Goal: Communication & Community: Answer question/provide support

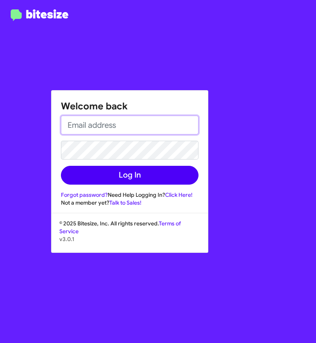
type input "[EMAIL_ADDRESS][DOMAIN_NAME]"
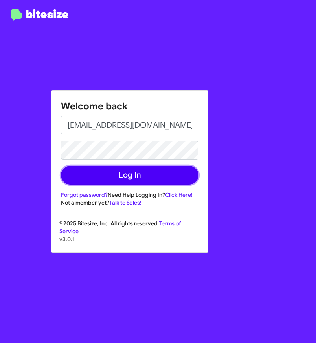
drag, startPoint x: 176, startPoint y: 180, endPoint x: 179, endPoint y: 173, distance: 7.4
click at [177, 177] on button "Log In" at bounding box center [129, 175] width 137 height 19
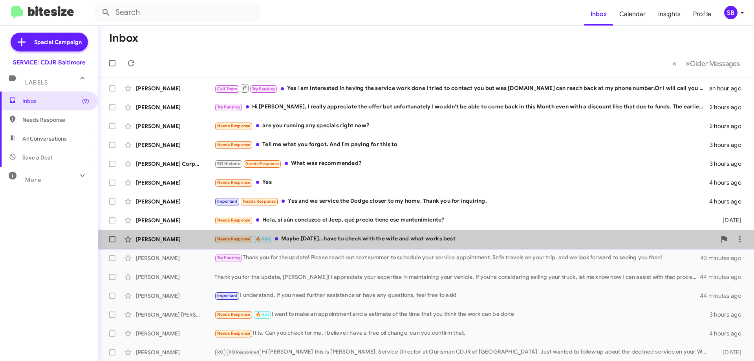
click at [315, 239] on div "Needs Response 🔥 Hot Maybe [DATE]...have to check with the wife and what works …" at bounding box center [465, 238] width 502 height 9
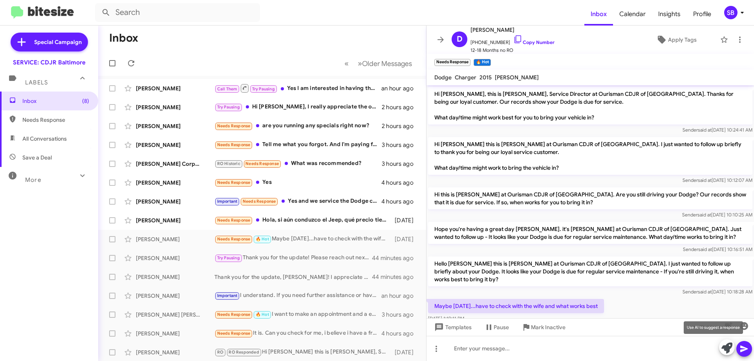
click at [315, 343] on icon at bounding box center [726, 347] width 11 height 11
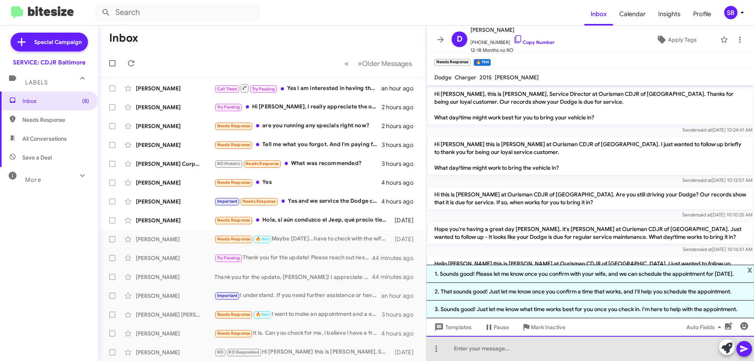
click at [315, 343] on div at bounding box center [589, 348] width 327 height 25
click at [315, 343] on div "hello we apoloigy" at bounding box center [589, 348] width 327 height 25
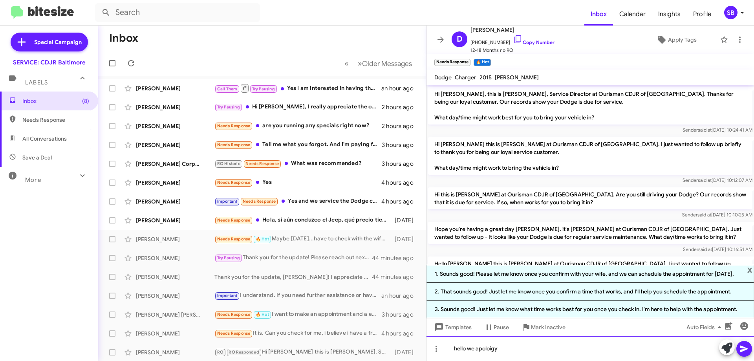
click at [315, 343] on div "hello we apoloigy" at bounding box center [589, 348] width 327 height 25
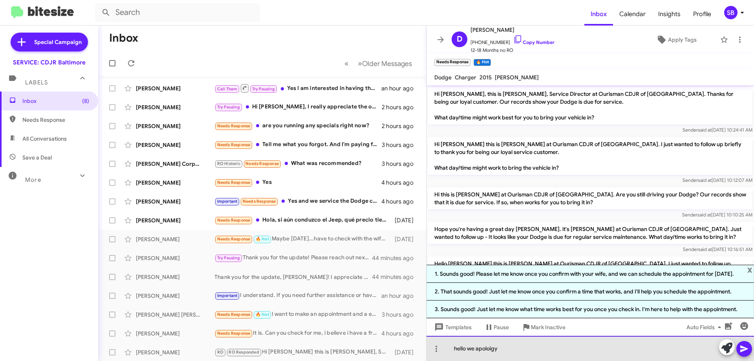
drag, startPoint x: 498, startPoint y: 348, endPoint x: 477, endPoint y: 349, distance: 21.2
click at [315, 343] on div "hello we apoloigy" at bounding box center [589, 348] width 327 height 25
click at [315, 343] on div "hello were'er" at bounding box center [589, 348] width 327 height 25
drag, startPoint x: 484, startPoint y: 347, endPoint x: 462, endPoint y: 352, distance: 22.9
click at [315, 343] on div "hello were'er" at bounding box center [589, 348] width 327 height 25
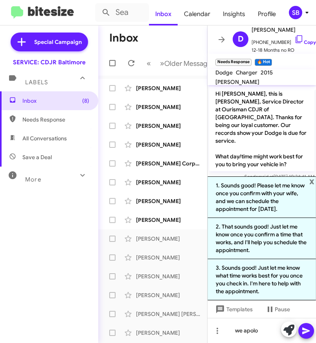
click at [181, 33] on mat-toolbar-row "Inbox" at bounding box center [152, 38] width 109 height 25
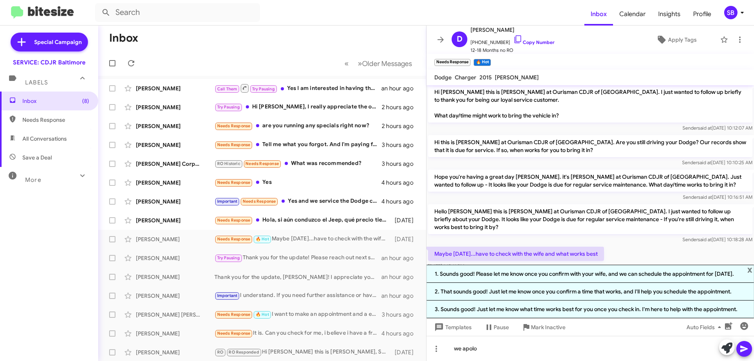
scroll to position [71, 0]
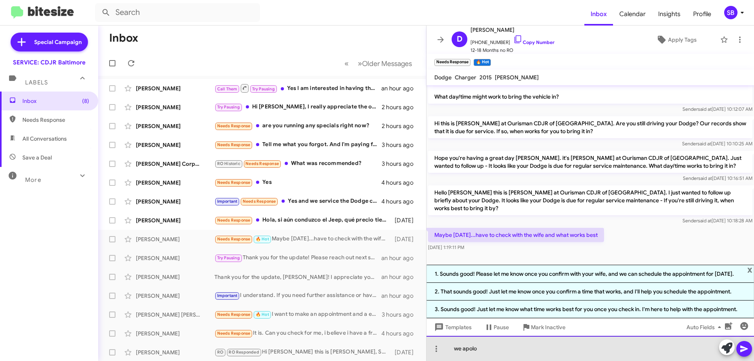
click at [315, 343] on div "we apolo" at bounding box center [589, 348] width 327 height 25
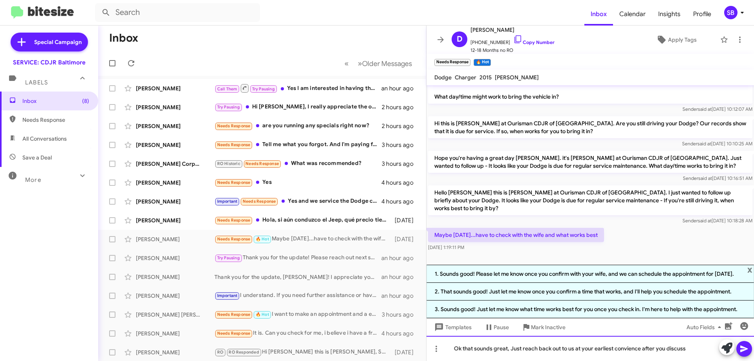
click at [315, 343] on div "Ok that sounds great, Just reach back out to us at your earliest convience afte…" at bounding box center [589, 348] width 327 height 25
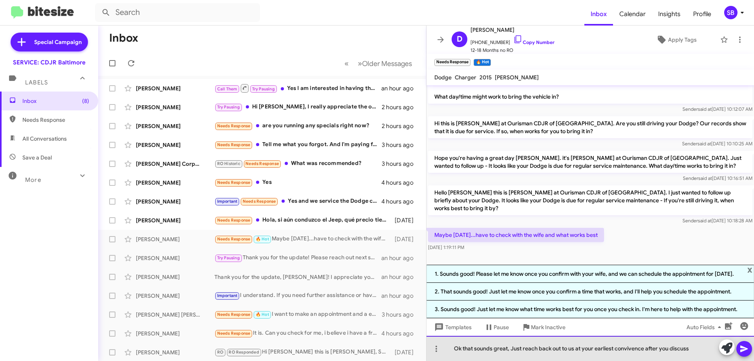
click at [315, 343] on div "Ok that sounds great, Just reach back out to us at your earliest convivence aft…" at bounding box center [589, 348] width 327 height 25
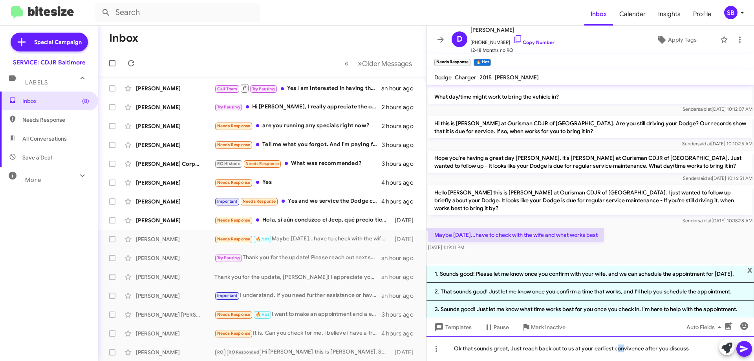
click at [315, 343] on div "Ok that sounds great, Just reach back out to us at your earliest convivence aft…" at bounding box center [589, 348] width 327 height 25
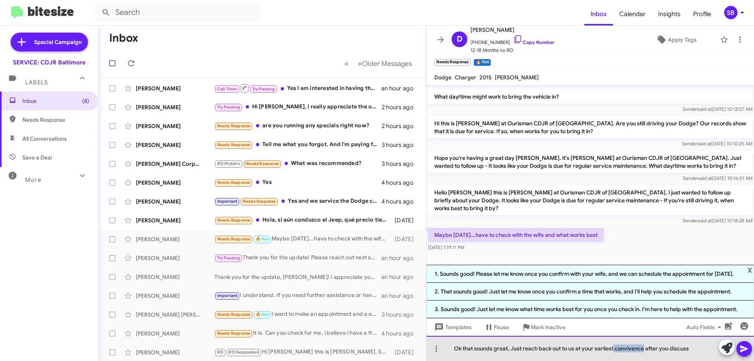
drag, startPoint x: 614, startPoint y: 350, endPoint x: 642, endPoint y: 351, distance: 28.7
click at [315, 343] on div "Ok that sounds great, Just reach back out to us at your earliest convivence aft…" at bounding box center [589, 348] width 327 height 25
drag, startPoint x: 635, startPoint y: 344, endPoint x: 629, endPoint y: 348, distance: 7.0
click at [315, 343] on div "Ok that sounds great, Just reach back out to us at your earliest convivence aft…" at bounding box center [589, 348] width 327 height 25
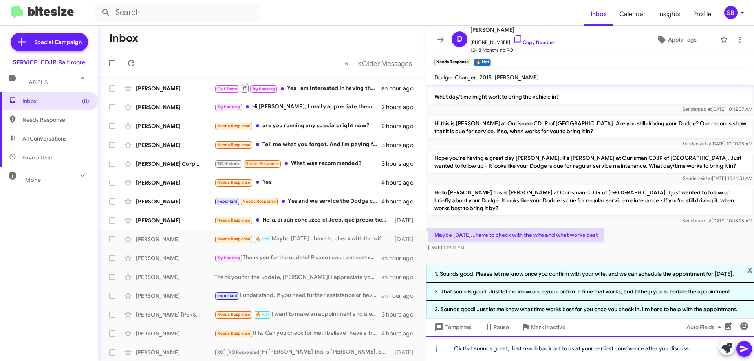
click at [315, 343] on div "Ok that sounds great, Just reach back out to us at your earliest convivence aft…" at bounding box center [589, 348] width 327 height 25
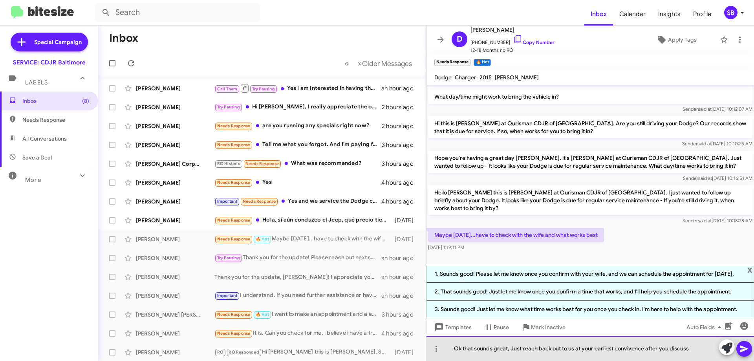
drag, startPoint x: 643, startPoint y: 350, endPoint x: 677, endPoint y: 351, distance: 34.6
click at [315, 343] on div "Ok that sounds great, Just reach back out to us at your earliest convivence aft…" at bounding box center [589, 348] width 327 height 25
click at [315, 343] on div "Ok that sounds great, Just reach back out to us at your earliest convience afte…" at bounding box center [589, 348] width 327 height 25
click at [315, 343] on div "Ok that sounds great, Just reach back out to us at your earliest convivence aft…" at bounding box center [589, 348] width 327 height 25
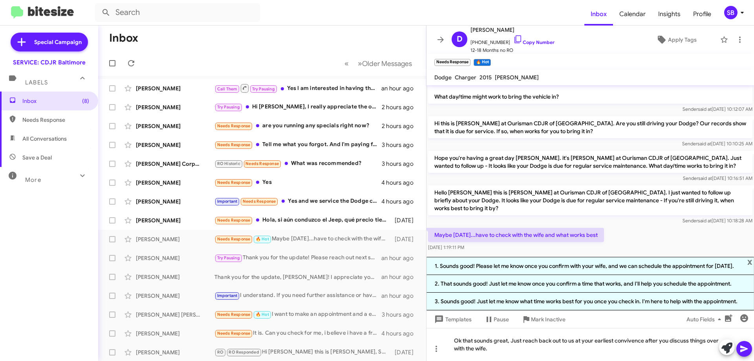
click at [315, 343] on icon at bounding box center [743, 348] width 7 height 7
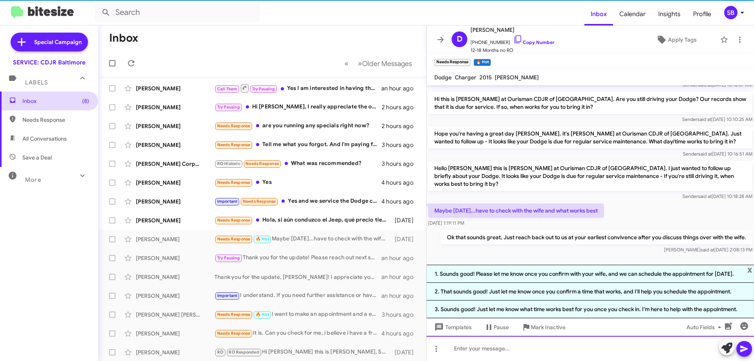
scroll to position [100, 0]
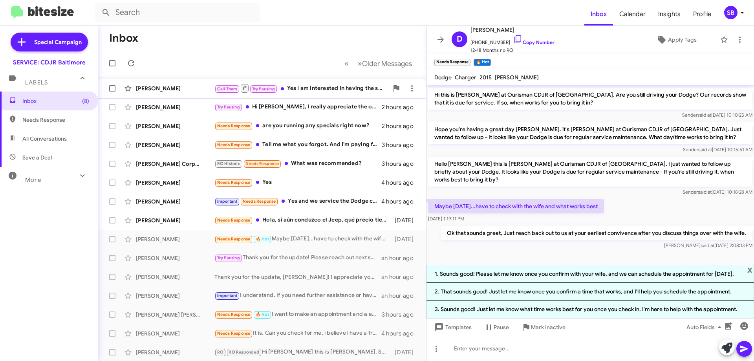
click at [305, 91] on div "Call Them Try Pausing Yes I am interested in having the service work done I tri…" at bounding box center [301, 88] width 174 height 10
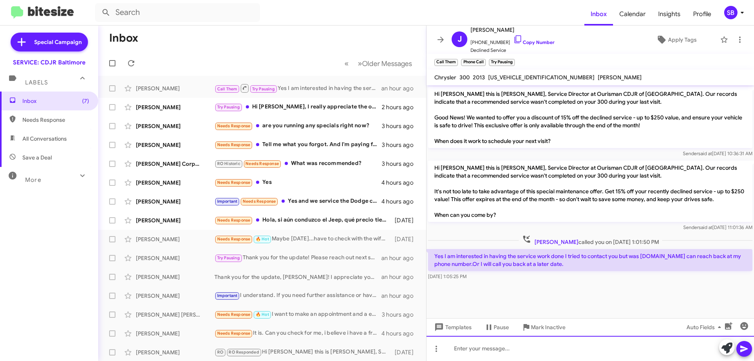
drag, startPoint x: 460, startPoint y: 343, endPoint x: 461, endPoint y: 336, distance: 6.7
click at [315, 343] on div at bounding box center [589, 348] width 327 height 25
click at [315, 343] on div "Hello [PERSON_NAME], I do apologize for the inconvience" at bounding box center [589, 348] width 327 height 25
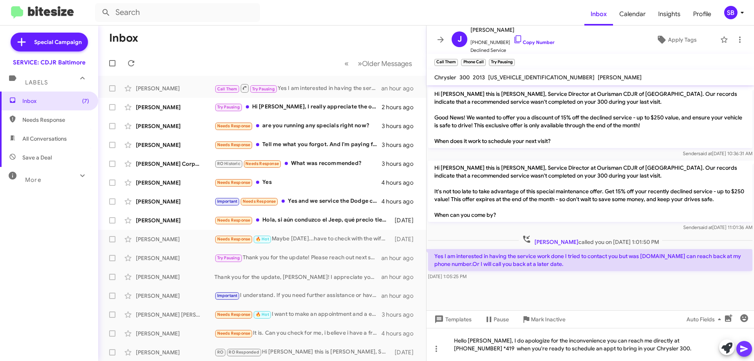
click at [315, 343] on icon at bounding box center [743, 348] width 9 height 9
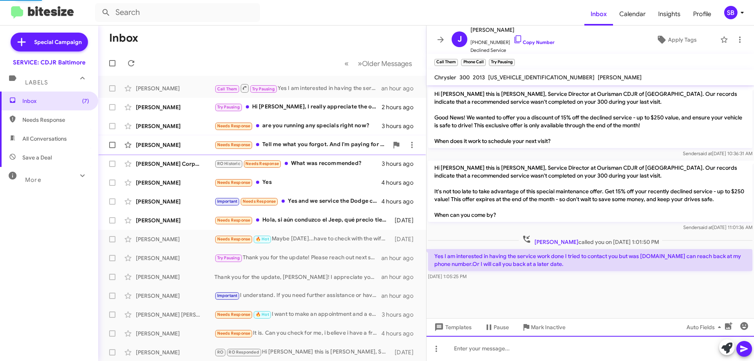
scroll to position [8, 0]
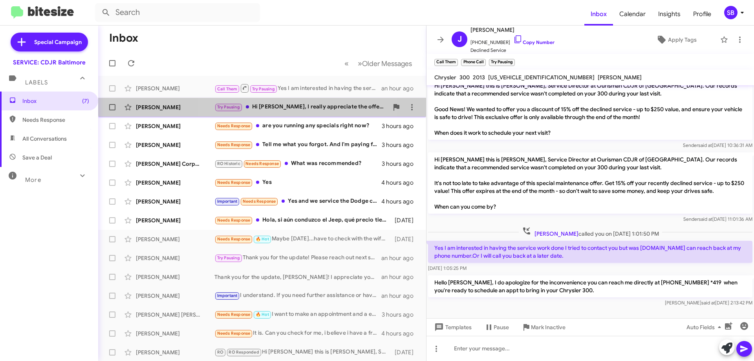
click at [266, 104] on div "Try Pausing Hi [PERSON_NAME], I really appreciate the offer but unfortunately I…" at bounding box center [301, 106] width 174 height 9
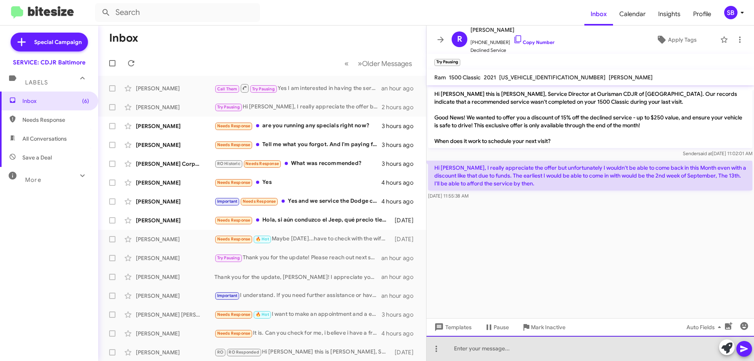
click at [315, 343] on div at bounding box center [589, 348] width 327 height 25
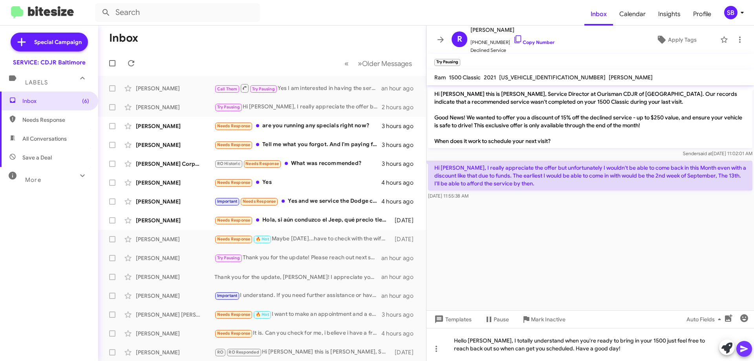
click at [315, 343] on icon at bounding box center [743, 348] width 9 height 9
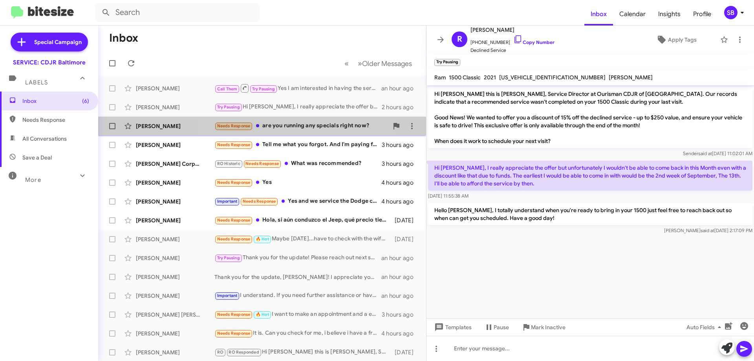
click at [274, 129] on div "Needs Response are you running any specials right now?" at bounding box center [301, 125] width 174 height 9
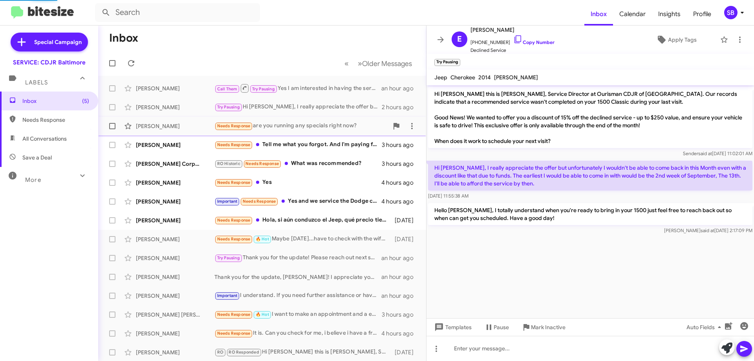
scroll to position [26, 0]
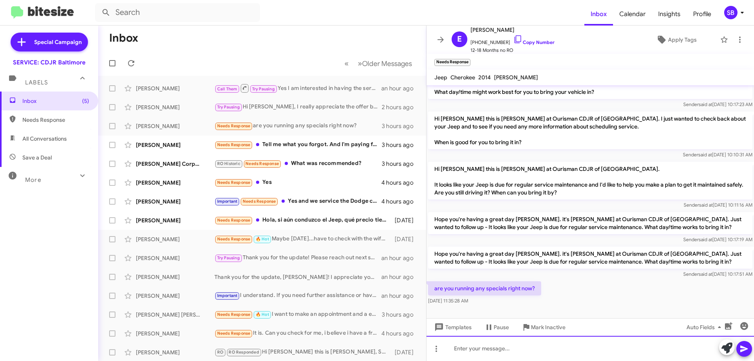
click at [315, 343] on div at bounding box center [589, 348] width 327 height 25
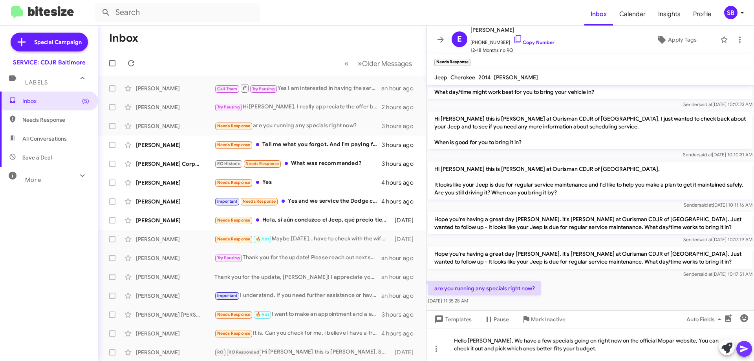
click at [315, 343] on icon at bounding box center [743, 348] width 9 height 9
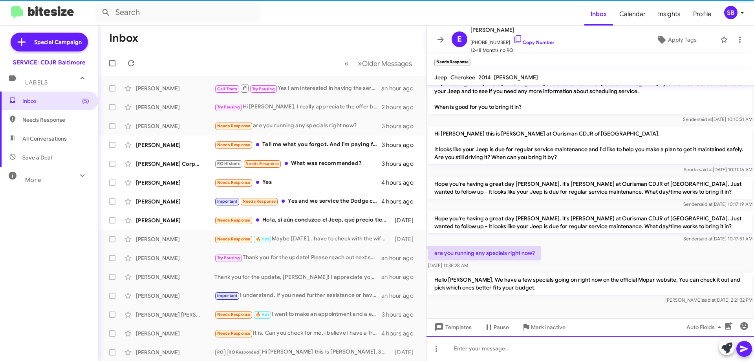
scroll to position [62, 0]
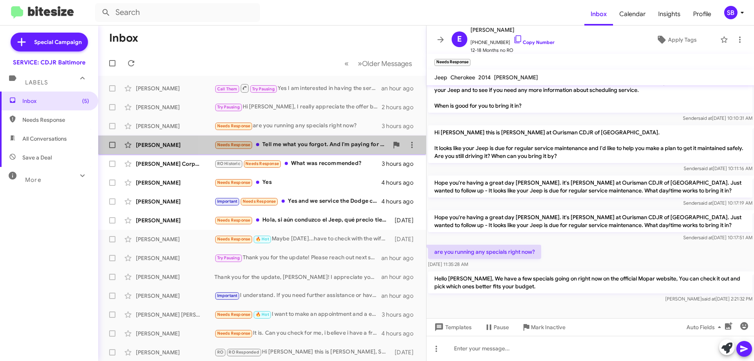
click at [315, 143] on div "Needs Response Tell me what you forgot. And I'm paying for this to" at bounding box center [301, 144] width 174 height 9
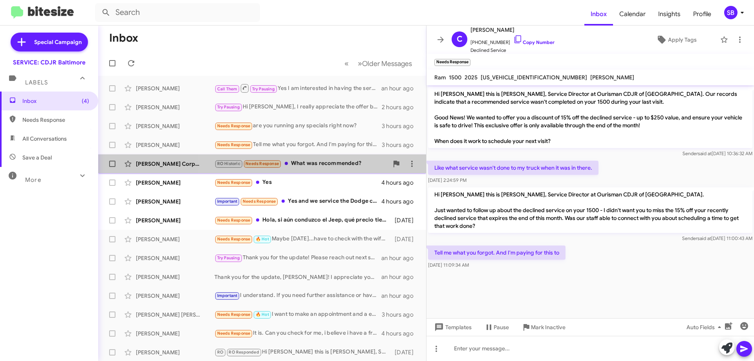
click at [310, 166] on div "RO Historic Needs Response What was recommended?" at bounding box center [301, 163] width 174 height 9
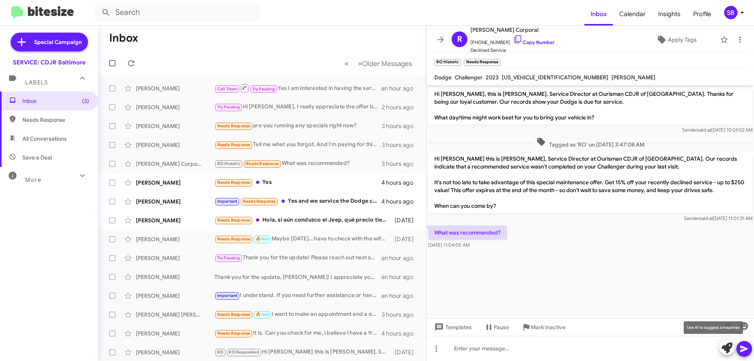
click at [315, 343] on icon at bounding box center [726, 347] width 11 height 11
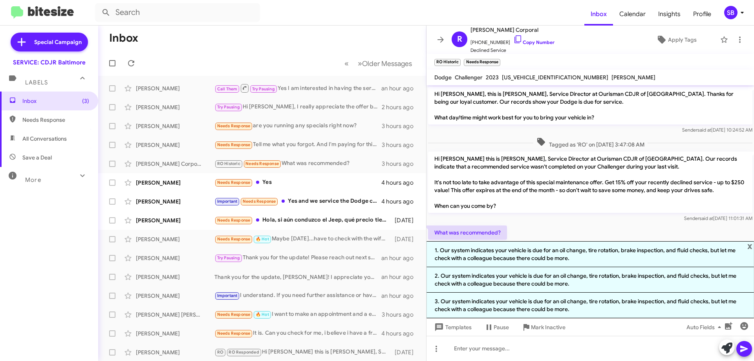
click at [315, 217] on div "Sender said at [DATE] 11:01:31 AM" at bounding box center [590, 218] width 324 height 8
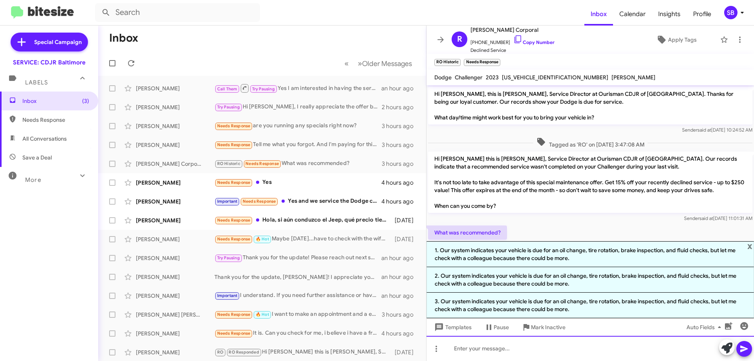
click at [315, 343] on div at bounding box center [589, 348] width 327 height 25
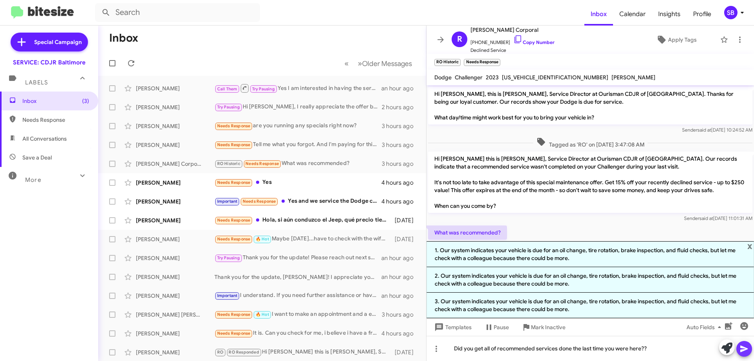
click at [315, 343] on icon at bounding box center [743, 348] width 9 height 9
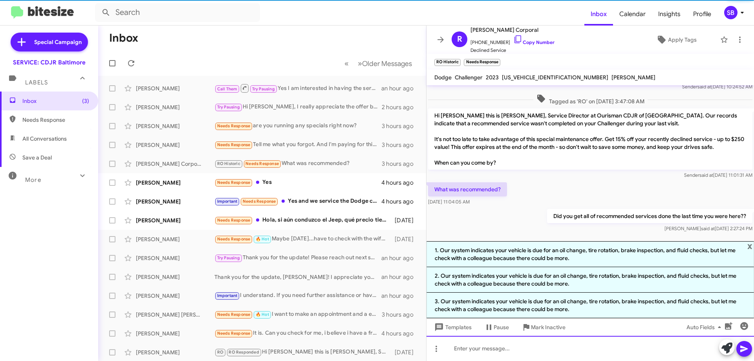
scroll to position [46, 0]
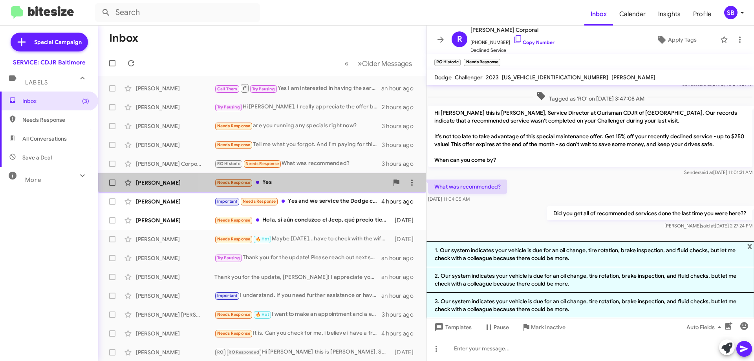
click at [308, 178] on div "Needs Response Yes" at bounding box center [301, 182] width 174 height 9
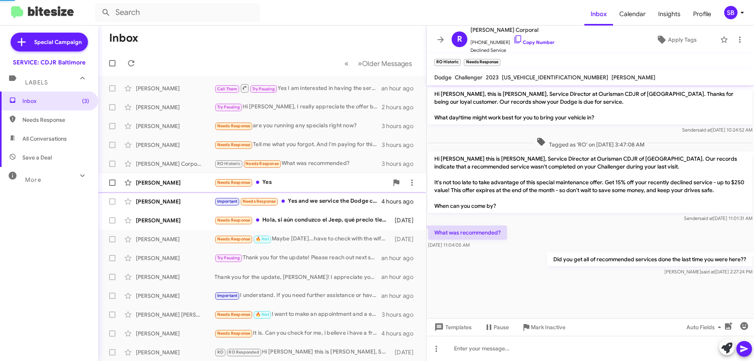
scroll to position [23, 0]
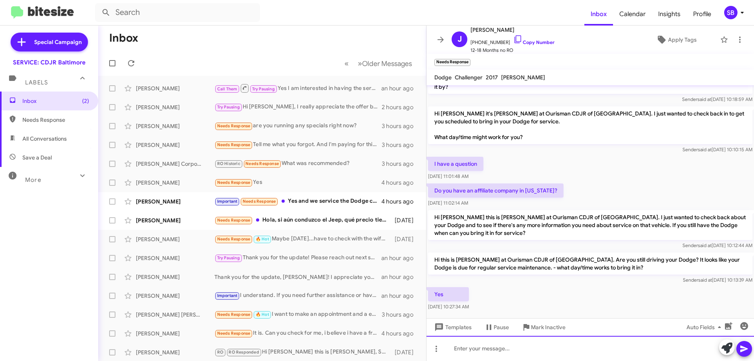
click at [315, 343] on div at bounding box center [589, 348] width 327 height 25
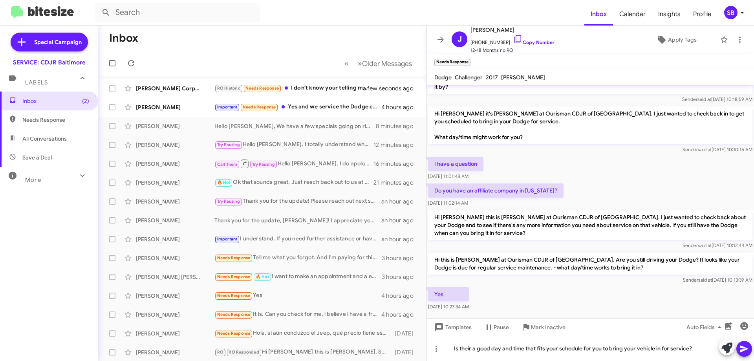
click at [315, 343] on icon at bounding box center [743, 348] width 9 height 9
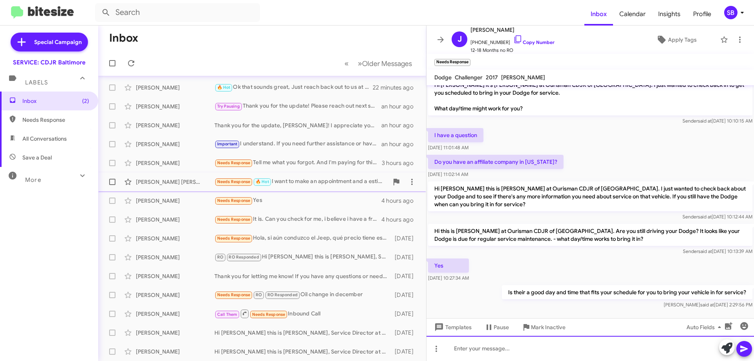
scroll to position [0, 0]
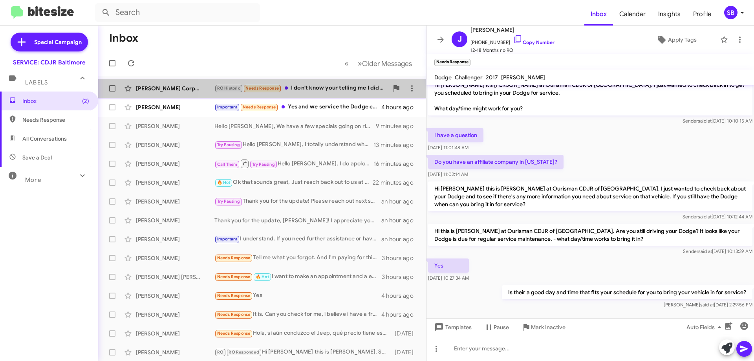
click at [315, 87] on div "RO Historic Needs Response I don't know your telling me I didn't get something …" at bounding box center [301, 88] width 174 height 9
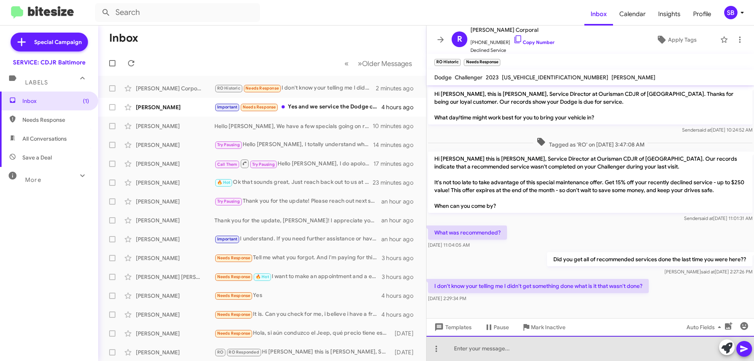
click at [315, 343] on div at bounding box center [589, 348] width 327 height 25
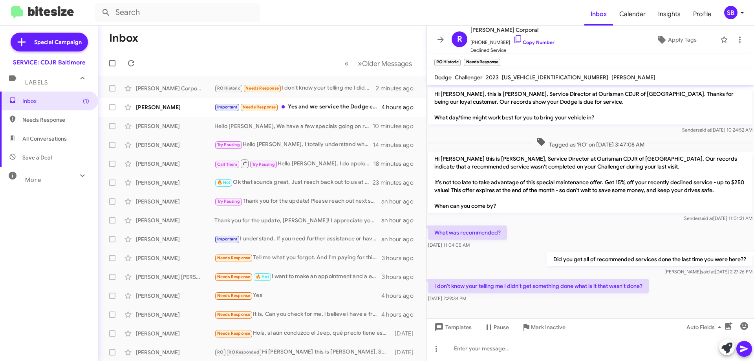
click at [315, 143] on icon at bounding box center [541, 142] width 8 height 8
click at [315, 343] on icon at bounding box center [726, 347] width 11 height 11
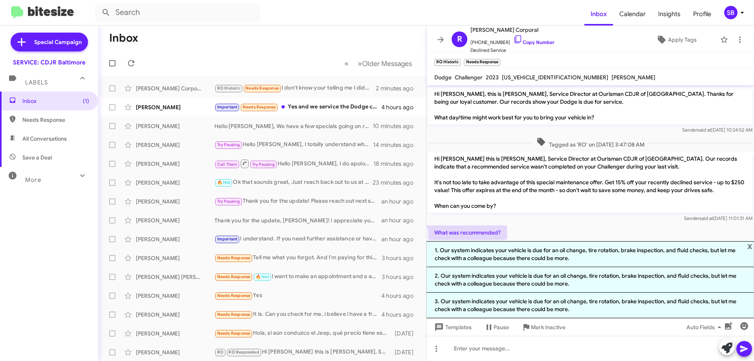
click at [315, 220] on div "Sender said at [DATE] 11:01:31 AM" at bounding box center [590, 218] width 324 height 8
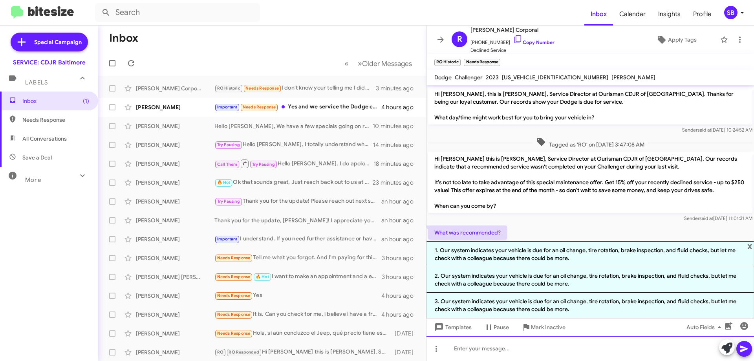
click at [315, 343] on div at bounding box center [589, 348] width 327 height 25
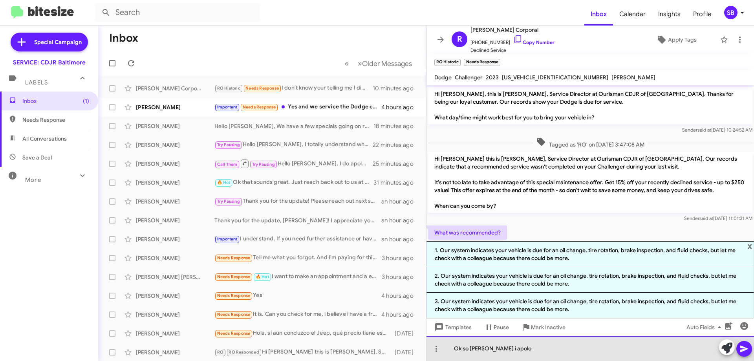
click at [315, 343] on div "Ok so [PERSON_NAME] i apolo" at bounding box center [589, 348] width 327 height 25
drag, startPoint x: 507, startPoint y: 347, endPoint x: 502, endPoint y: 348, distance: 5.2
click at [315, 343] on div "Ok so [PERSON_NAME] i apolo" at bounding box center [589, 348] width 327 height 25
click at [315, 343] on div "Ok so [PERSON_NAME] apolo" at bounding box center [589, 348] width 327 height 25
click at [315, 343] on div "Ok so [PERSON_NAME] I apolo" at bounding box center [589, 348] width 327 height 25
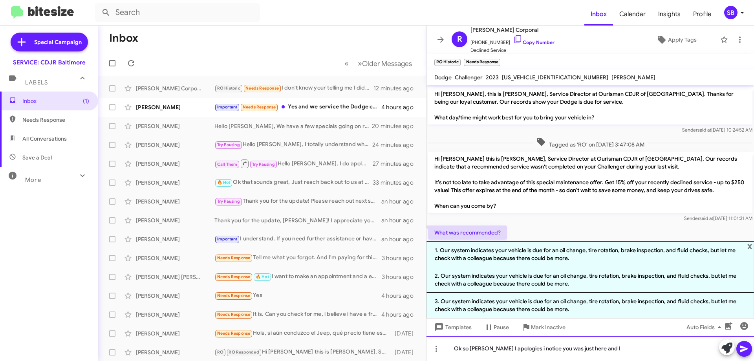
click at [315, 343] on div "Ok so [PERSON_NAME] I apologies i notice you was just here and I" at bounding box center [589, 348] width 327 height 25
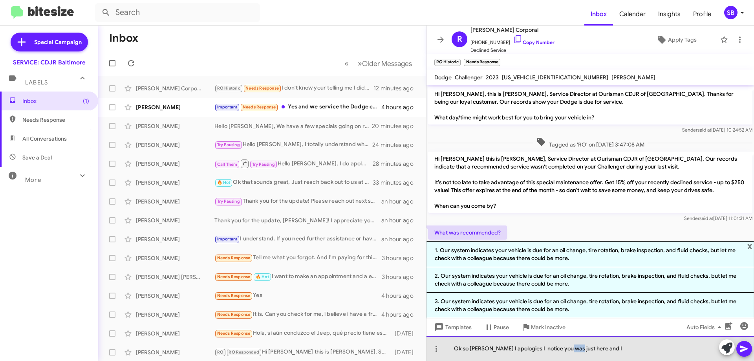
drag, startPoint x: 576, startPoint y: 348, endPoint x: 563, endPoint y: 347, distance: 12.6
click at [315, 343] on div "Ok so [PERSON_NAME] I apologies I notice you was just here and I" at bounding box center [589, 348] width 327 height 25
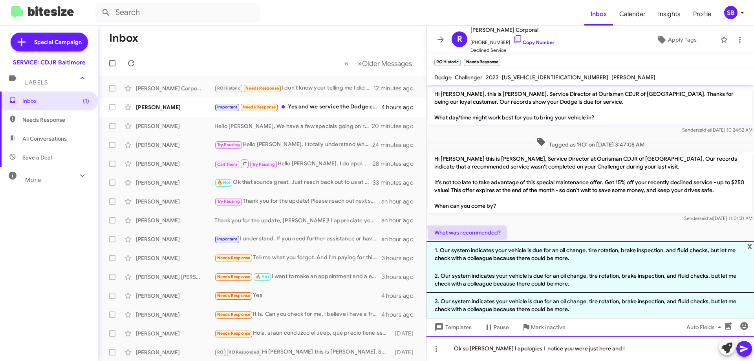
click at [315, 343] on div "Ok so [PERSON_NAME] I apologies I notice you were just here and I" at bounding box center [589, 348] width 327 height 25
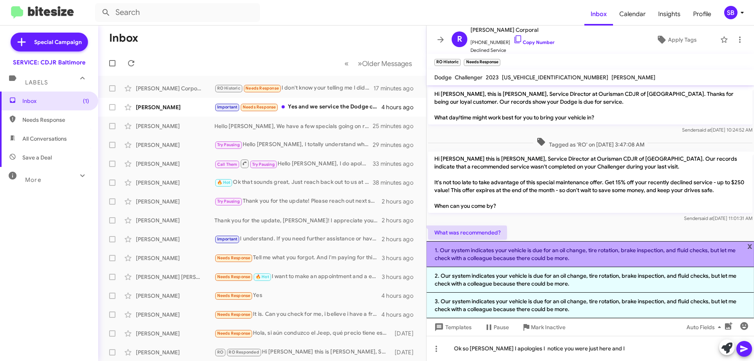
click at [315, 259] on li "1. Our system indicates your vehicle is due for an oil change, tire rotation, b…" at bounding box center [589, 254] width 327 height 26
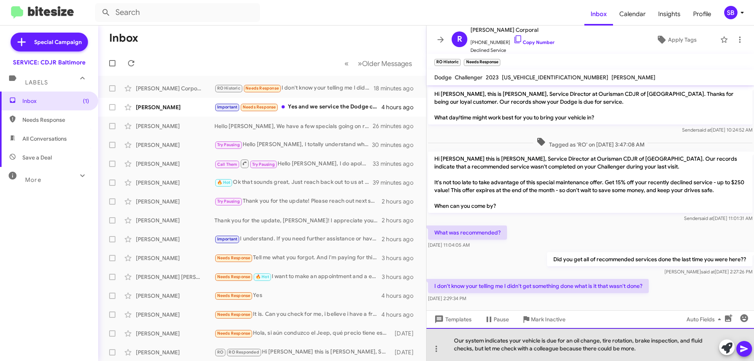
click at [315, 343] on div "Our system indicates your vehicle is due for an oil change, tire rotation, brak…" at bounding box center [589, 344] width 327 height 33
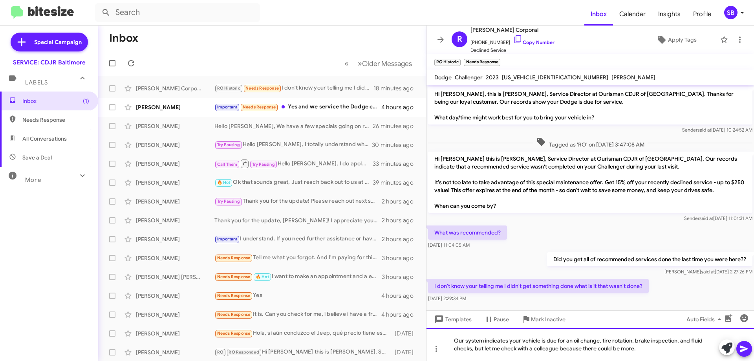
click at [315, 339] on div "Our system indicates your vehicle is due for an oil change, tire rotation, brak…" at bounding box center [589, 344] width 327 height 33
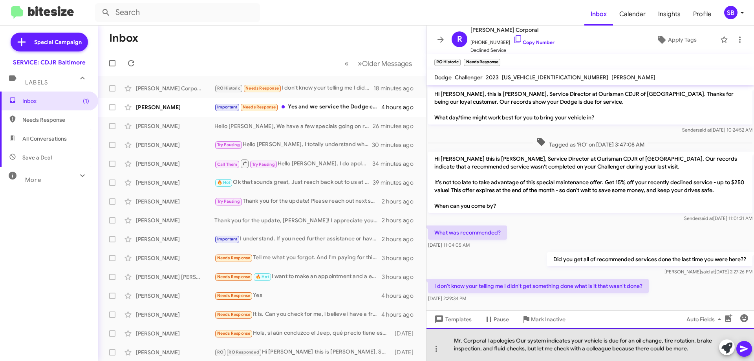
drag, startPoint x: 692, startPoint y: 350, endPoint x: 536, endPoint y: 354, distance: 155.1
click at [315, 343] on div "Mr. Corporal I apologies Our system indicates your vehicle is due for an oil ch…" at bounding box center [589, 344] width 327 height 33
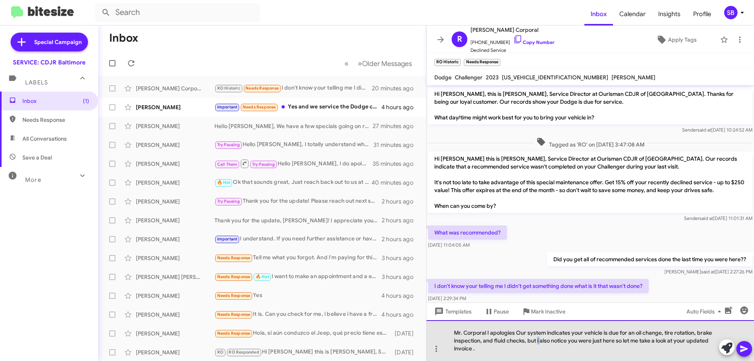
click at [315, 340] on div "Mr. Corporal I apologies Our system indicates your vehicle is due for an oil ch…" at bounding box center [589, 340] width 327 height 41
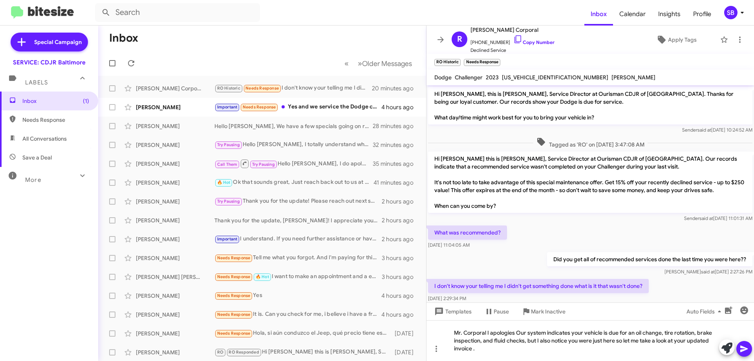
click at [315, 343] on icon at bounding box center [743, 348] width 7 height 7
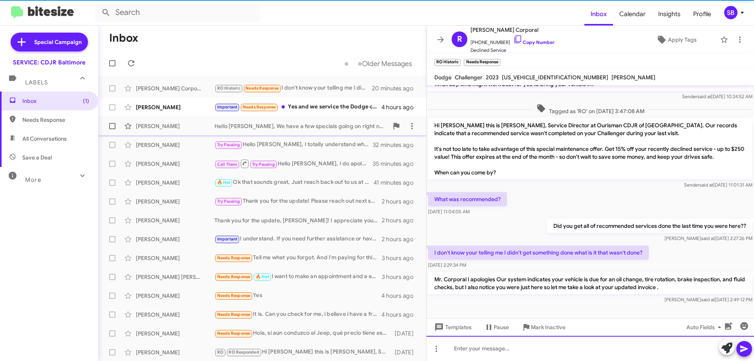
scroll to position [34, 0]
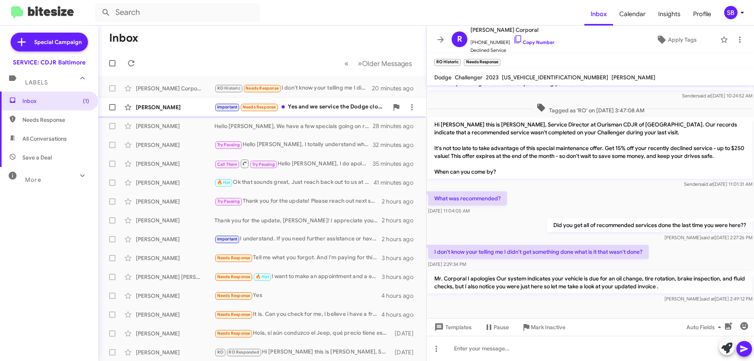
click at [315, 108] on div "Important Needs Response Yes and we service the Dodge closer to my home. Thank …" at bounding box center [301, 106] width 174 height 9
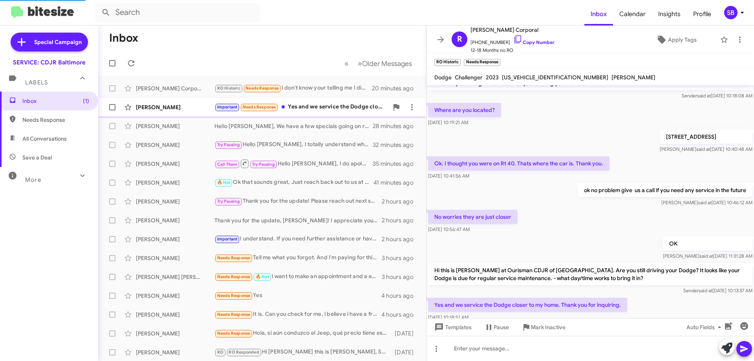
scroll to position [57, 0]
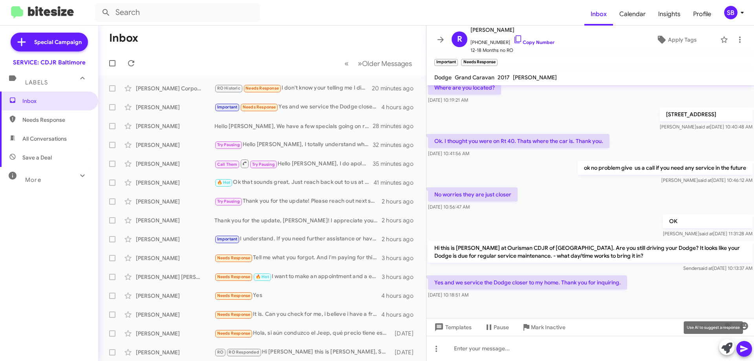
click at [315, 343] on icon at bounding box center [726, 347] width 11 height 11
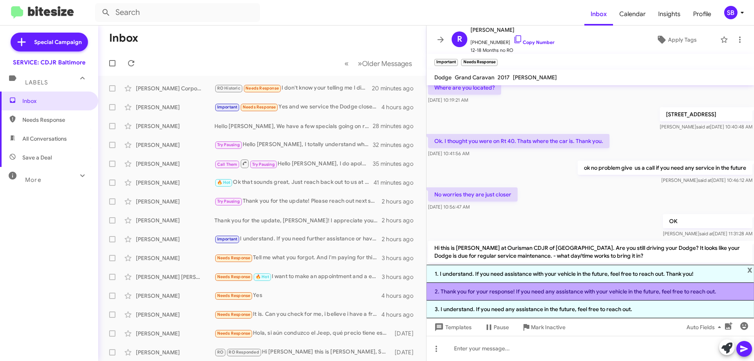
click at [315, 287] on li "2. Thank you for your response! If you need any assistance with your vehicle in…" at bounding box center [589, 292] width 327 height 18
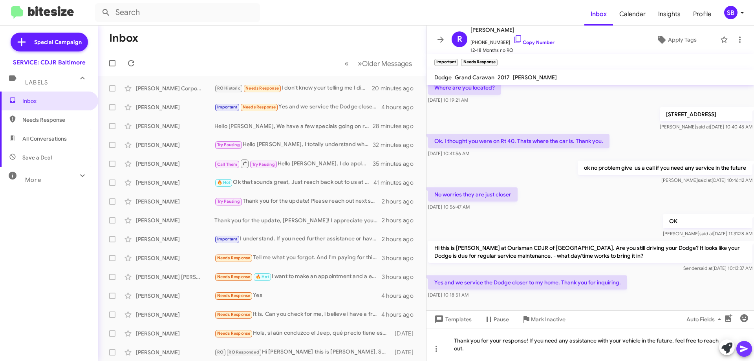
click at [315, 343] on icon at bounding box center [743, 348] width 7 height 7
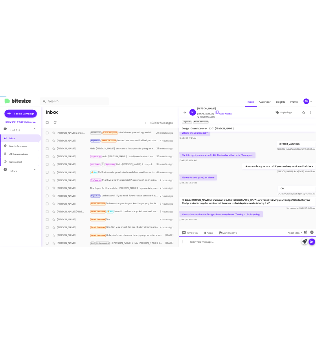
scroll to position [0, 0]
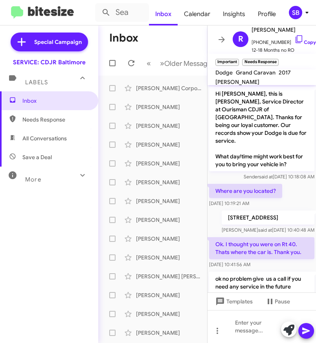
click at [177, 51] on mat-toolbar-row "« Previous » Next Older Messages" at bounding box center [152, 63] width 109 height 25
